Goal: Book appointment/travel/reservation

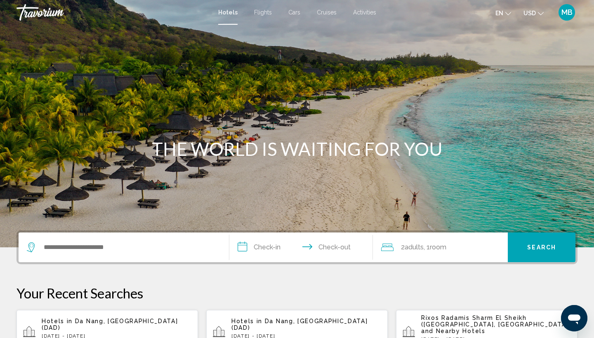
click at [565, 17] on div "MB" at bounding box center [567, 12] width 17 height 17
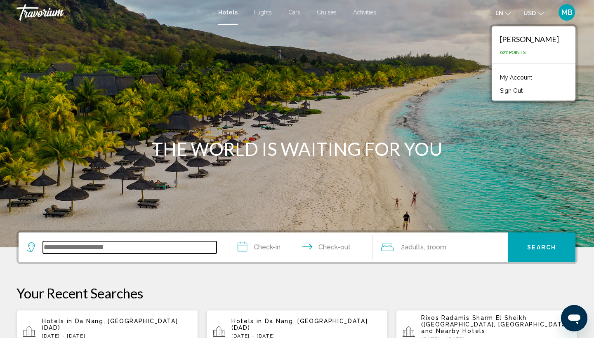
click at [108, 248] on input "Search widget" at bounding box center [130, 247] width 174 height 12
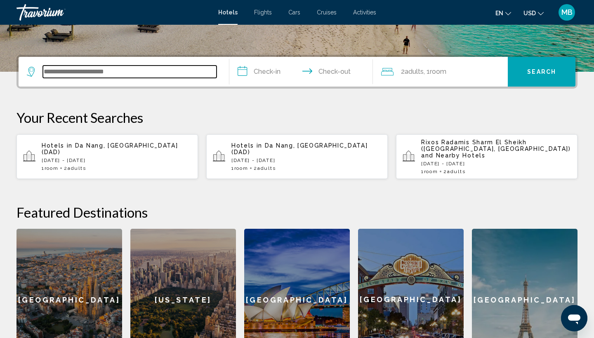
scroll to position [204, 0]
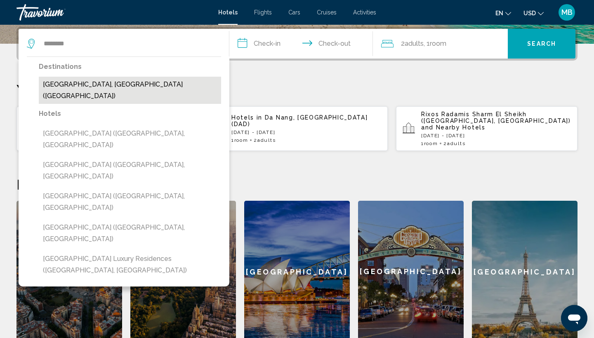
drag, startPoint x: 108, startPoint y: 248, endPoint x: 83, endPoint y: 87, distance: 162.9
click at [83, 87] on button "[GEOGRAPHIC_DATA], [GEOGRAPHIC_DATA] ([GEOGRAPHIC_DATA])" at bounding box center [130, 90] width 182 height 27
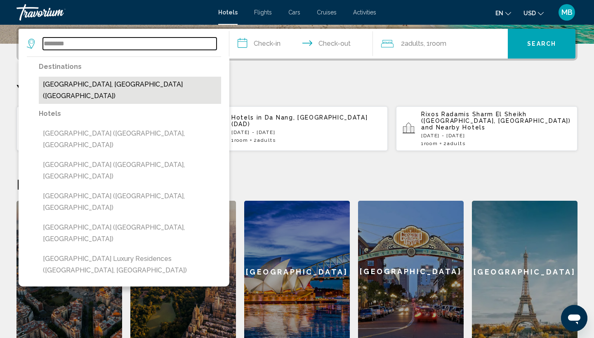
type input "**********"
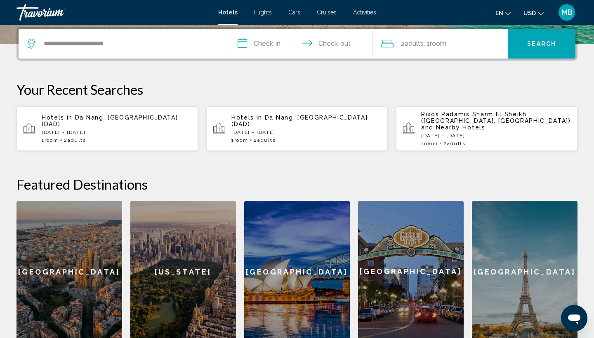
click at [260, 35] on input "**********" at bounding box center [302, 45] width 147 height 32
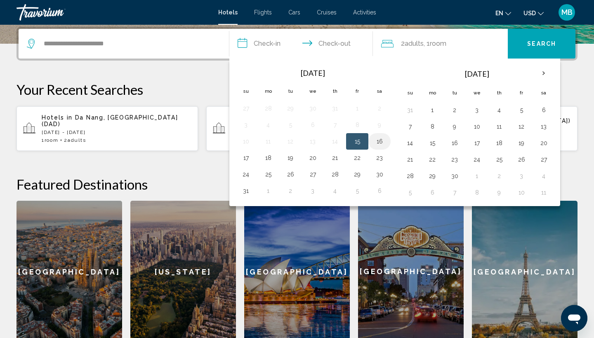
click at [379, 144] on button "16" at bounding box center [379, 142] width 13 height 12
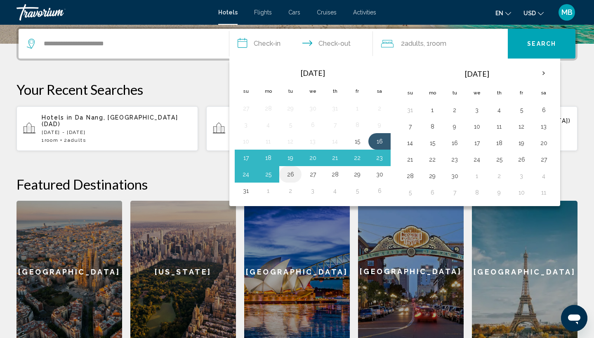
click at [292, 175] on button "26" at bounding box center [290, 175] width 13 height 12
type input "**********"
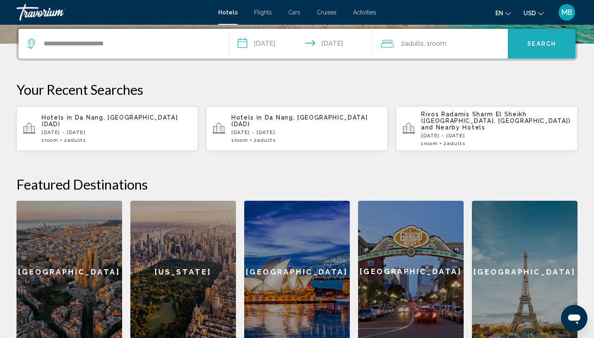
click at [538, 42] on span "Search" at bounding box center [541, 44] width 29 height 7
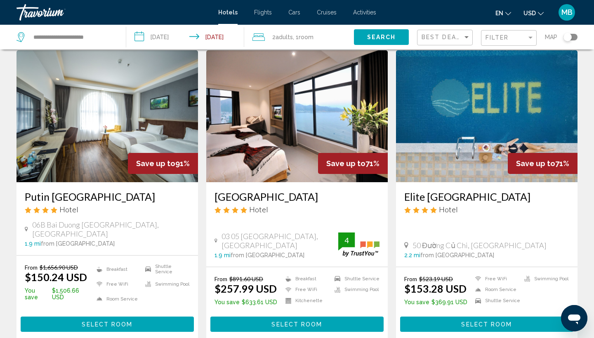
scroll to position [29, 0]
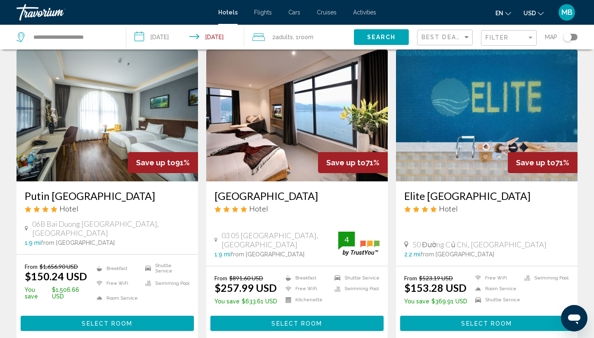
click at [123, 134] on img "Main content" at bounding box center [108, 116] width 182 height 132
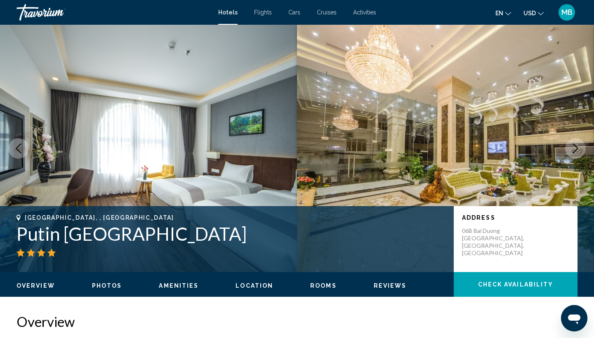
click at [577, 151] on icon "Next image" at bounding box center [576, 149] width 10 height 10
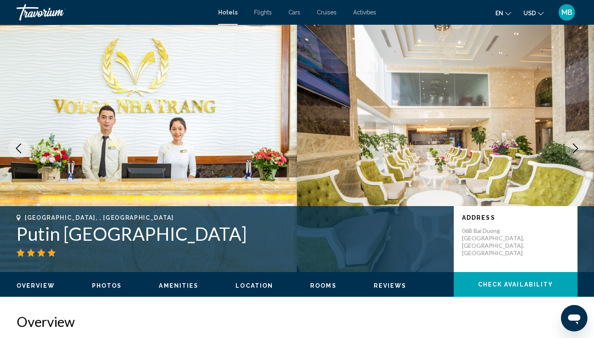
click at [577, 151] on icon "Next image" at bounding box center [576, 149] width 10 height 10
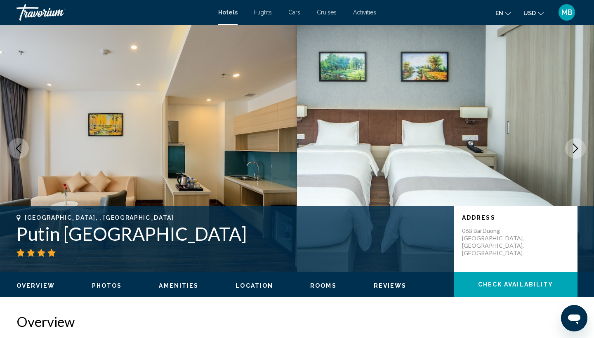
click at [577, 151] on icon "Next image" at bounding box center [576, 149] width 10 height 10
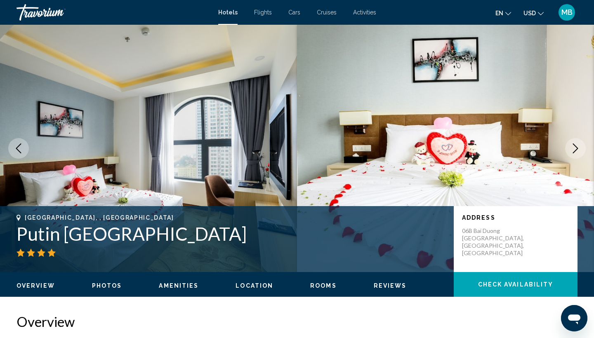
click at [577, 151] on icon "Next image" at bounding box center [576, 149] width 10 height 10
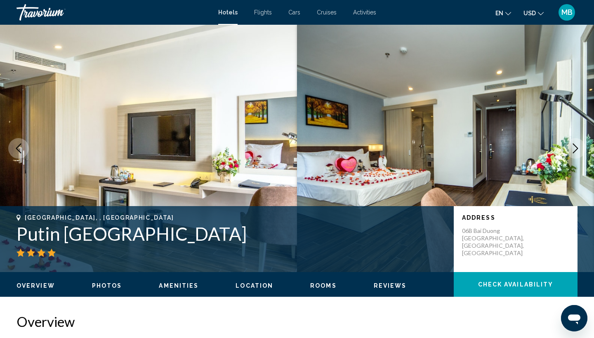
click at [577, 151] on icon "Next image" at bounding box center [576, 149] width 10 height 10
